Goal: Information Seeking & Learning: Understand process/instructions

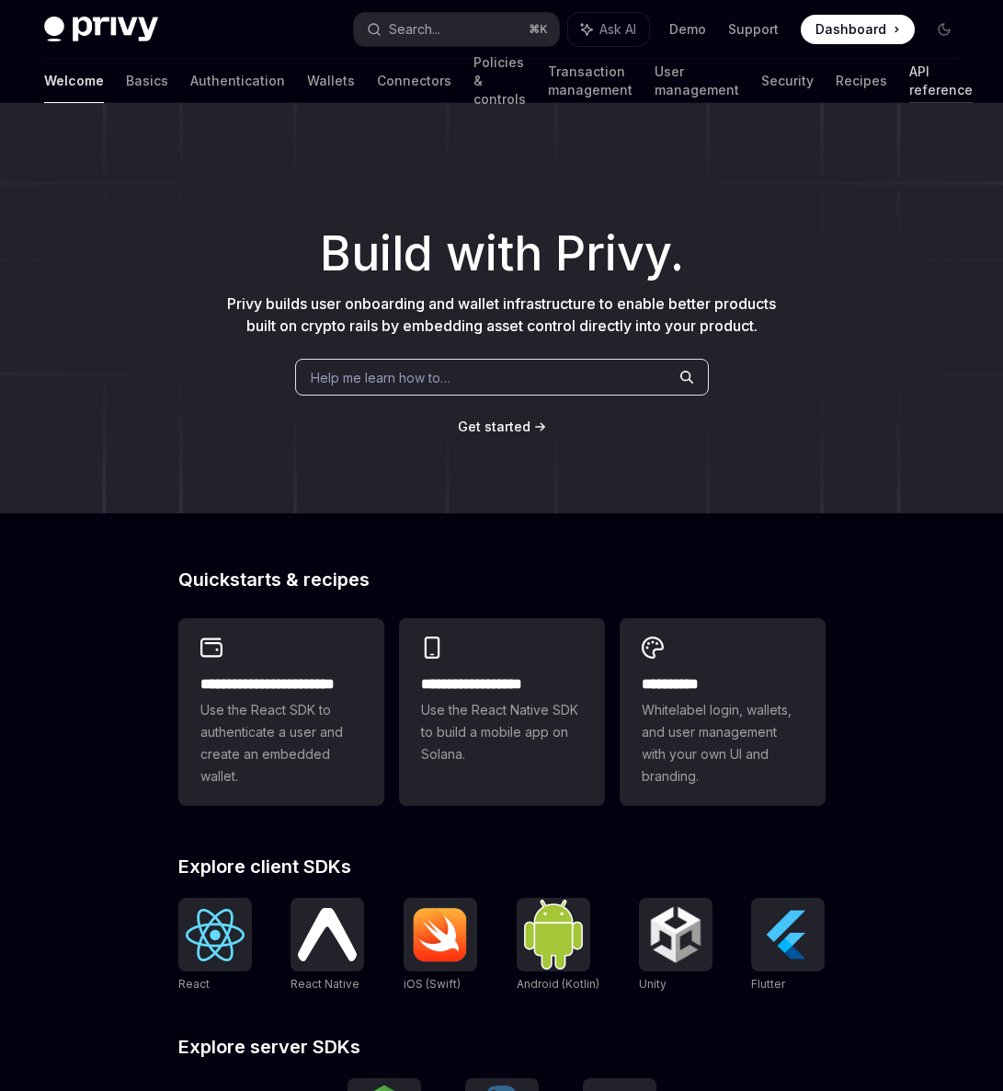
click at [909, 83] on link "API reference" at bounding box center [940, 81] width 63 height 44
type textarea "*"
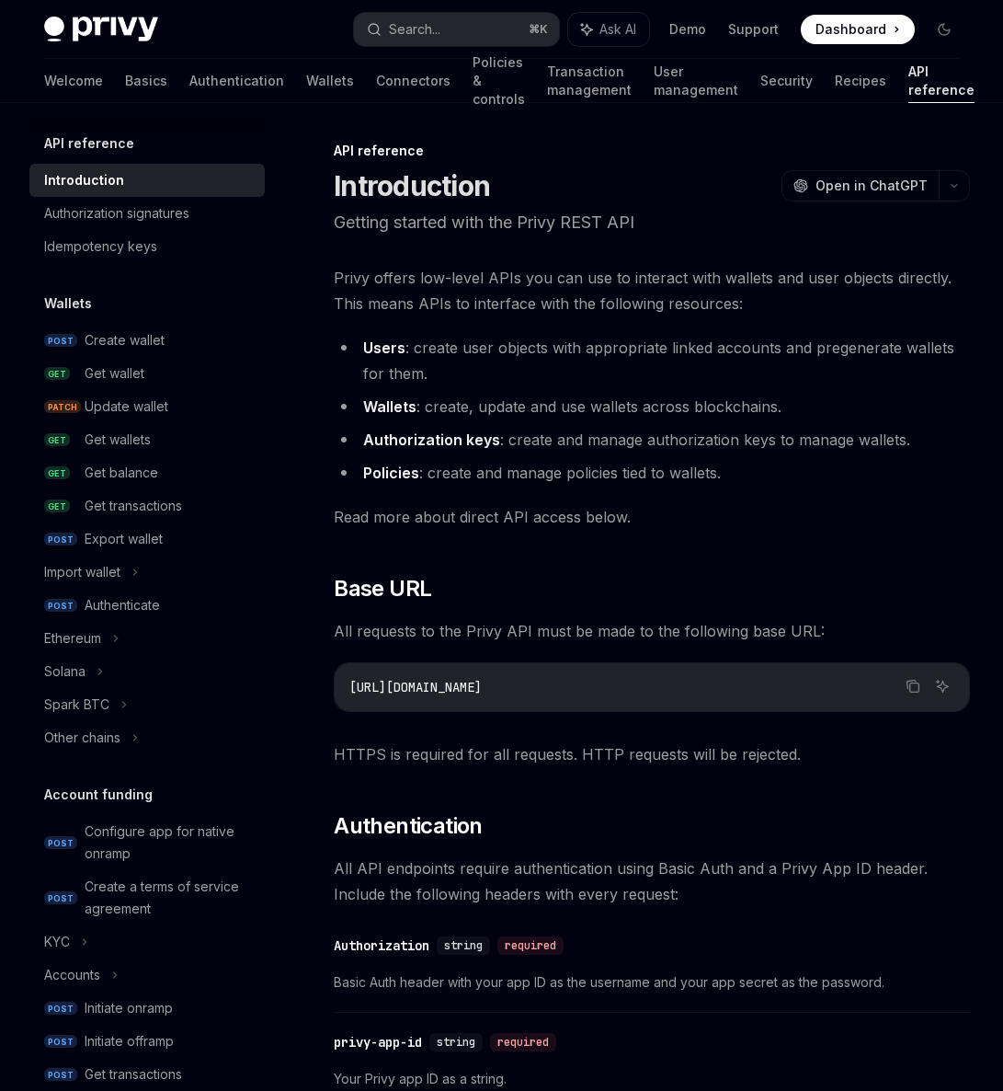
click at [67, 303] on h5 "Wallets" at bounding box center [68, 303] width 48 height 22
click at [77, 305] on h5 "Wallets" at bounding box center [68, 303] width 48 height 22
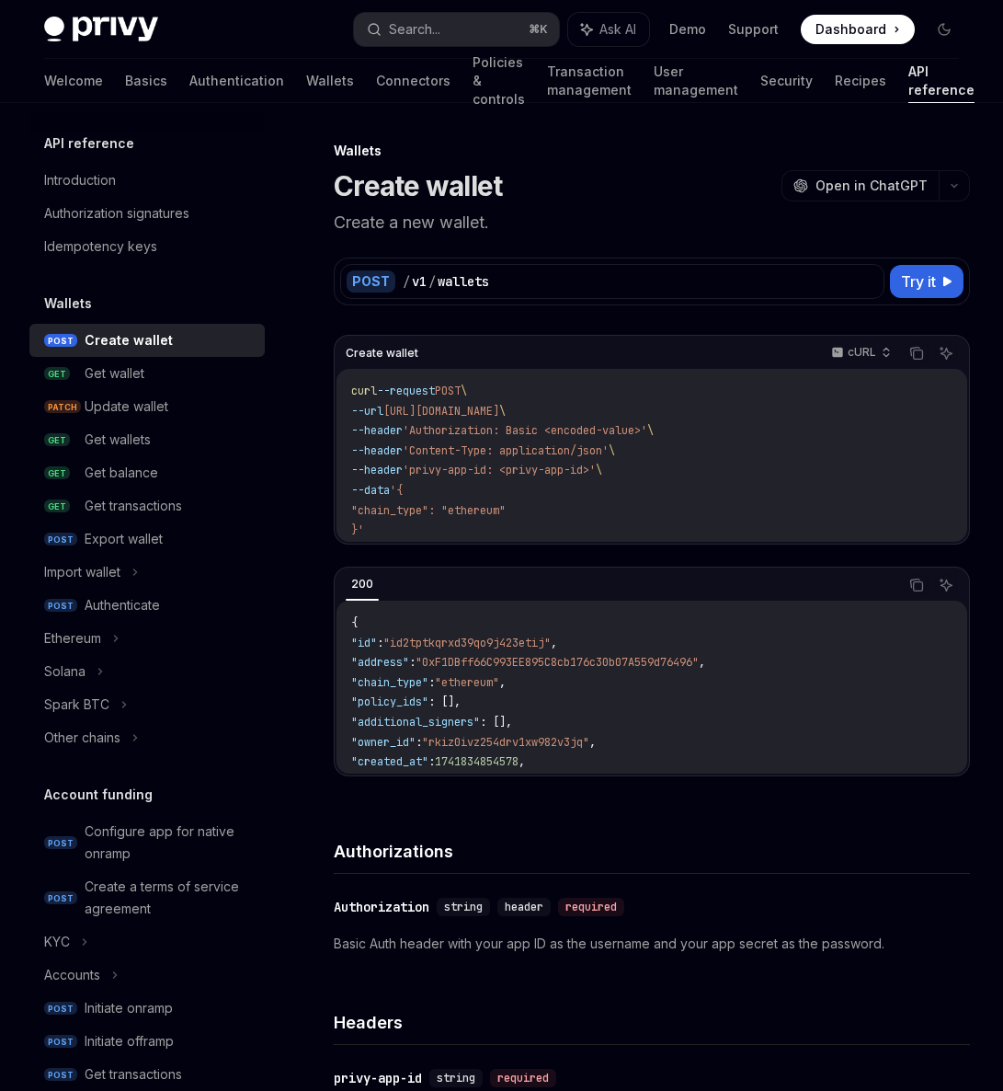
click at [128, 332] on div "Create wallet" at bounding box center [129, 340] width 88 height 22
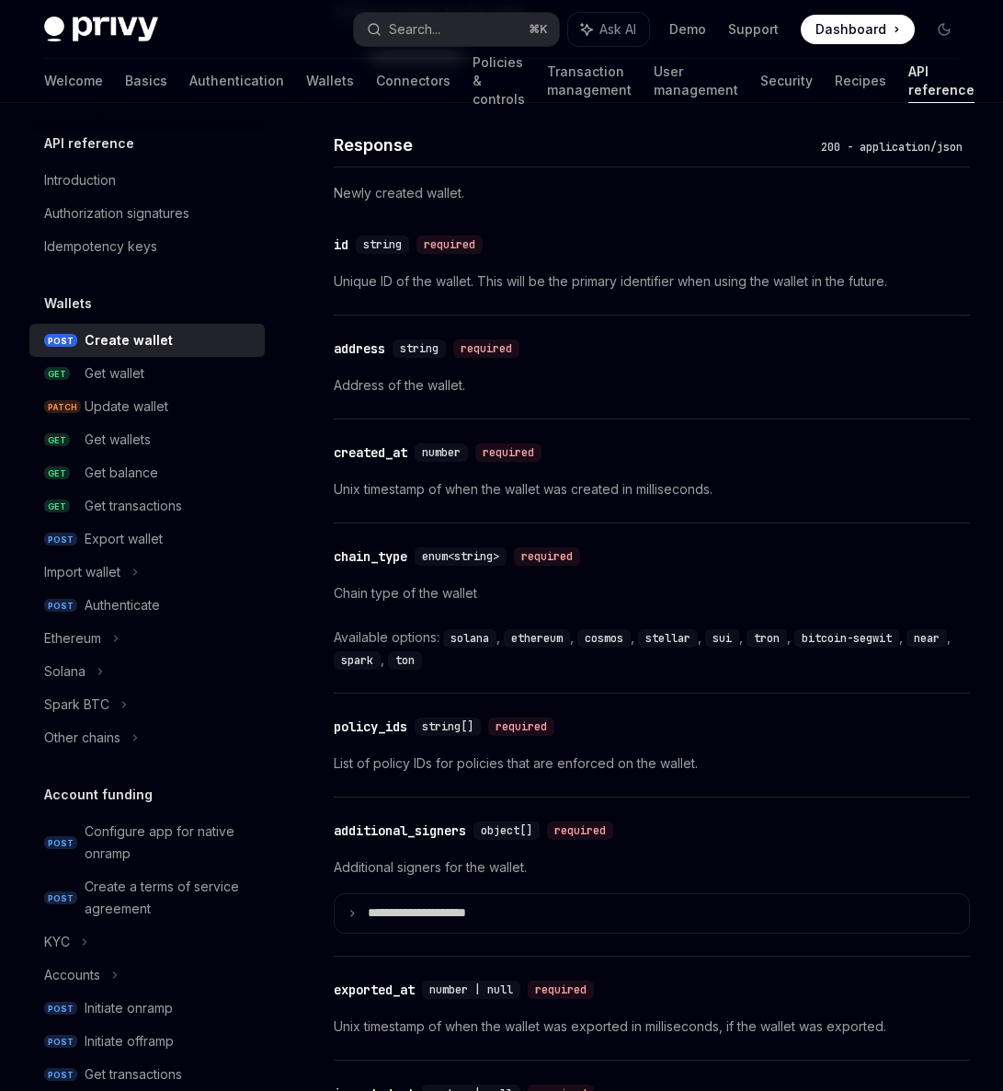
scroll to position [2600, 0]
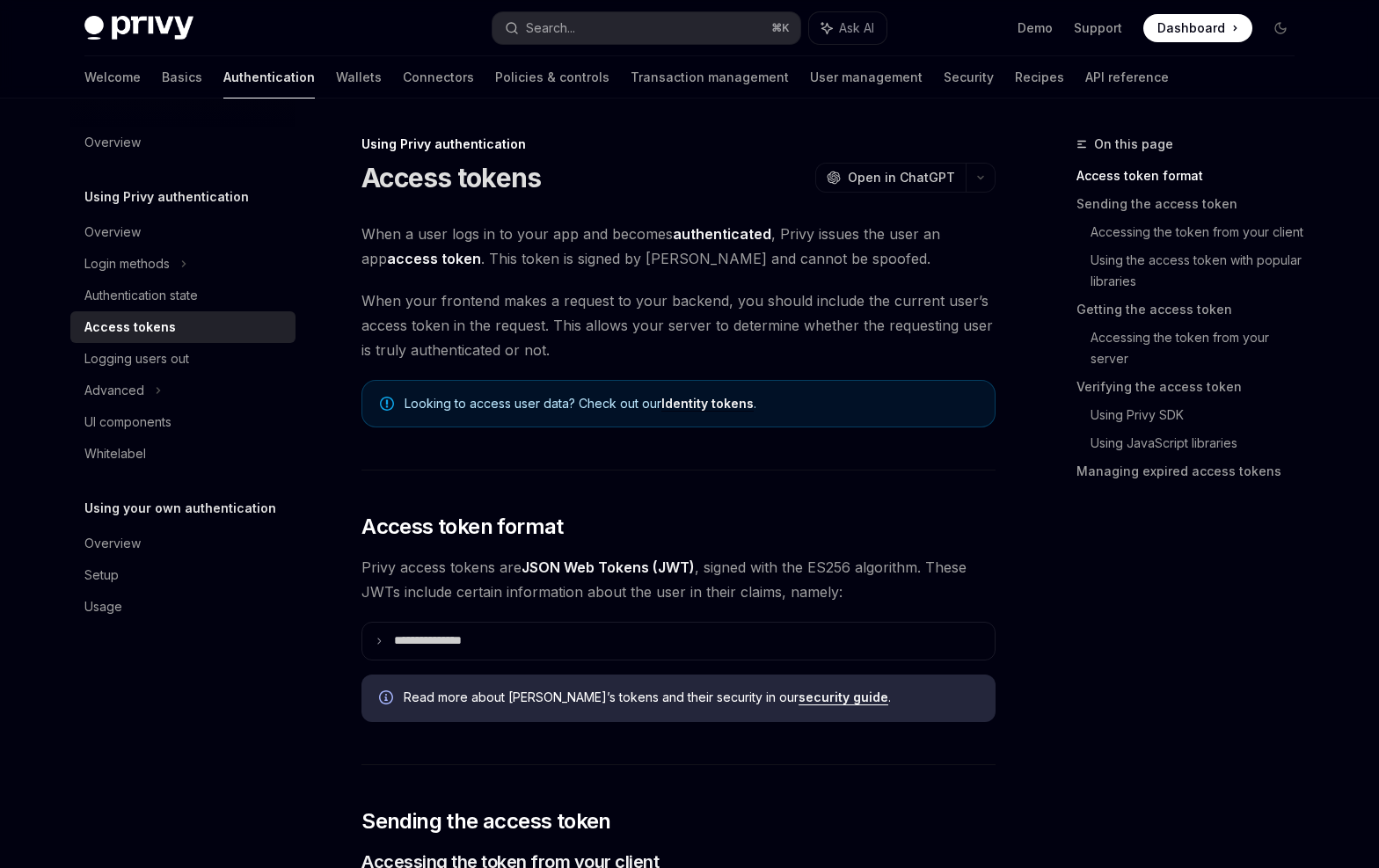
scroll to position [421, 0]
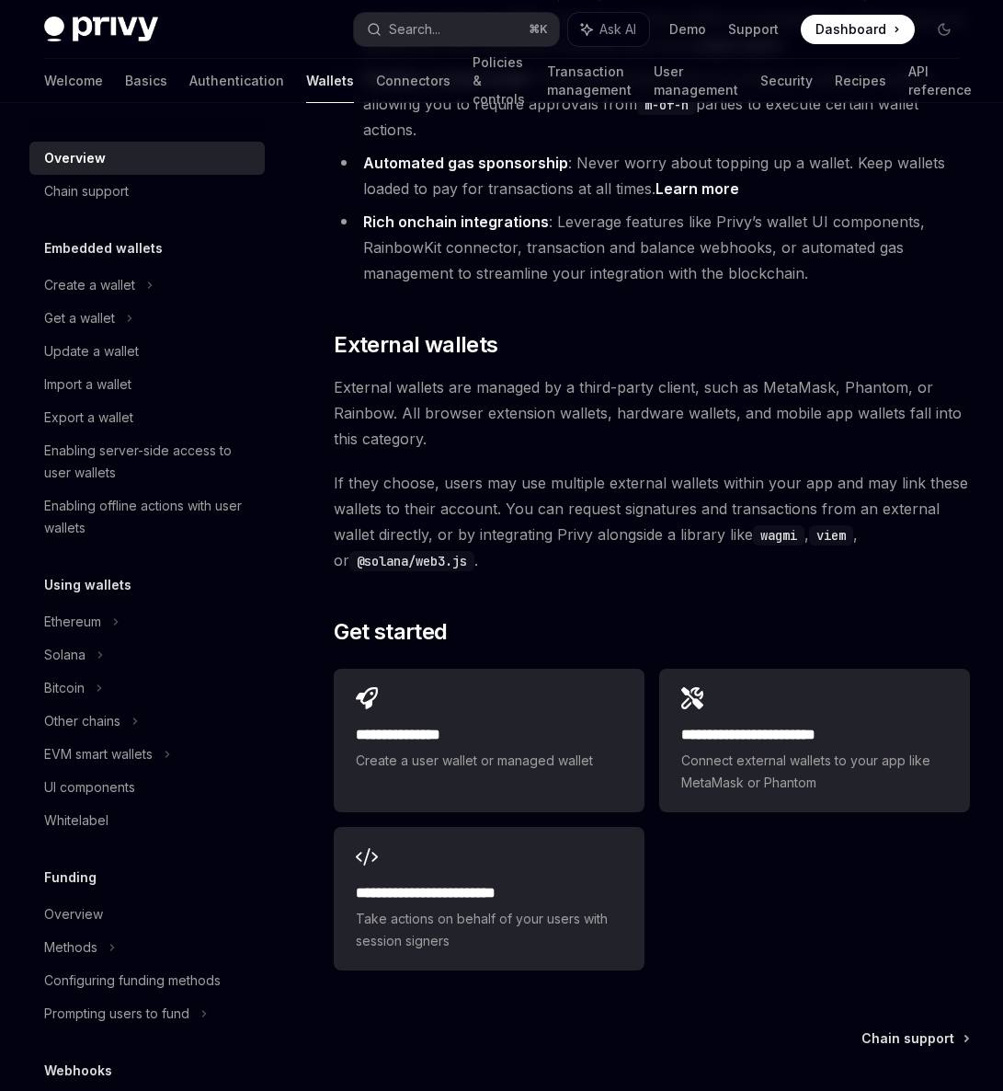
scroll to position [2738, 0]
